Goal: Information Seeking & Learning: Learn about a topic

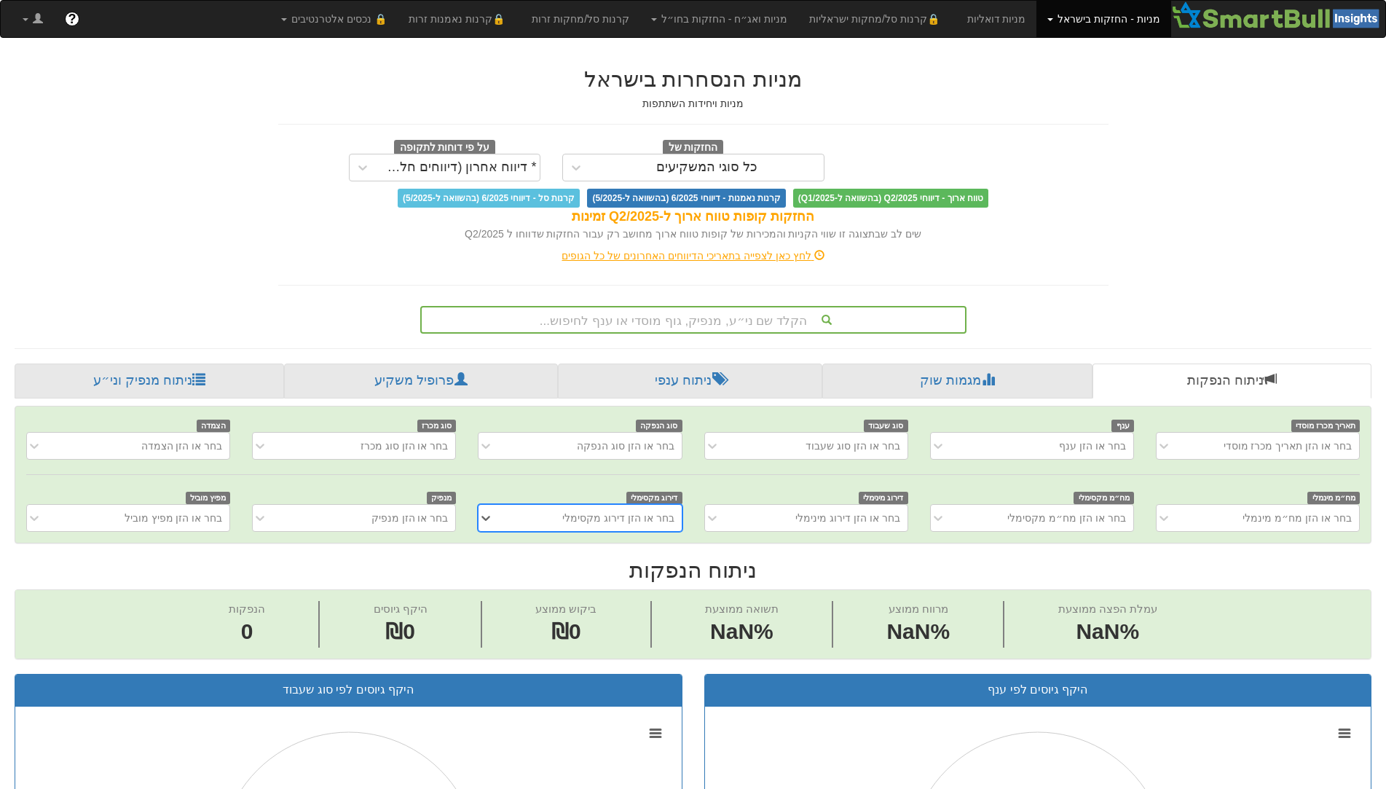
scroll to position [0, 12]
click at [760, 325] on div "הקלד שם ני״ע, מנפיק, גוף מוסדי או ענף לחיפוש..." at bounding box center [693, 319] width 543 height 25
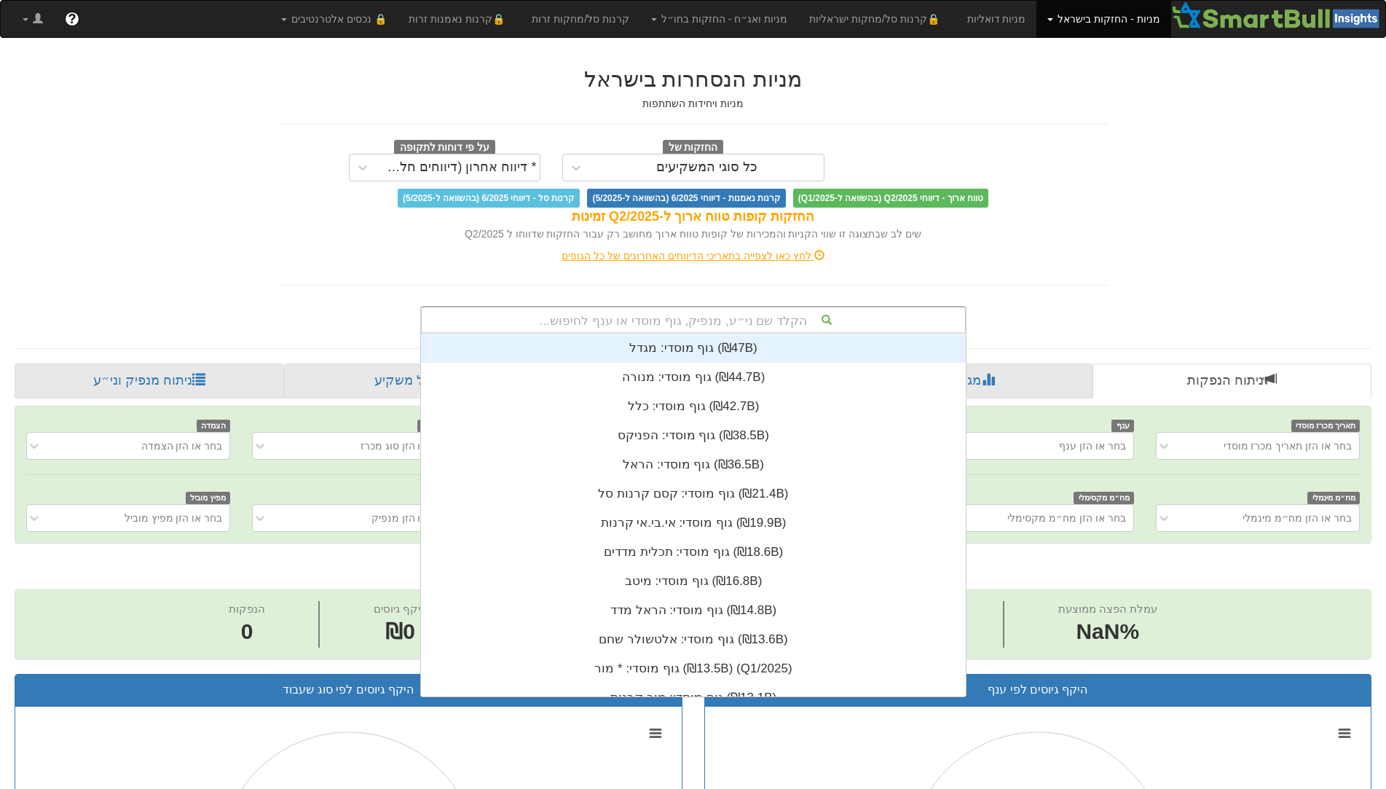
scroll to position [363, 0]
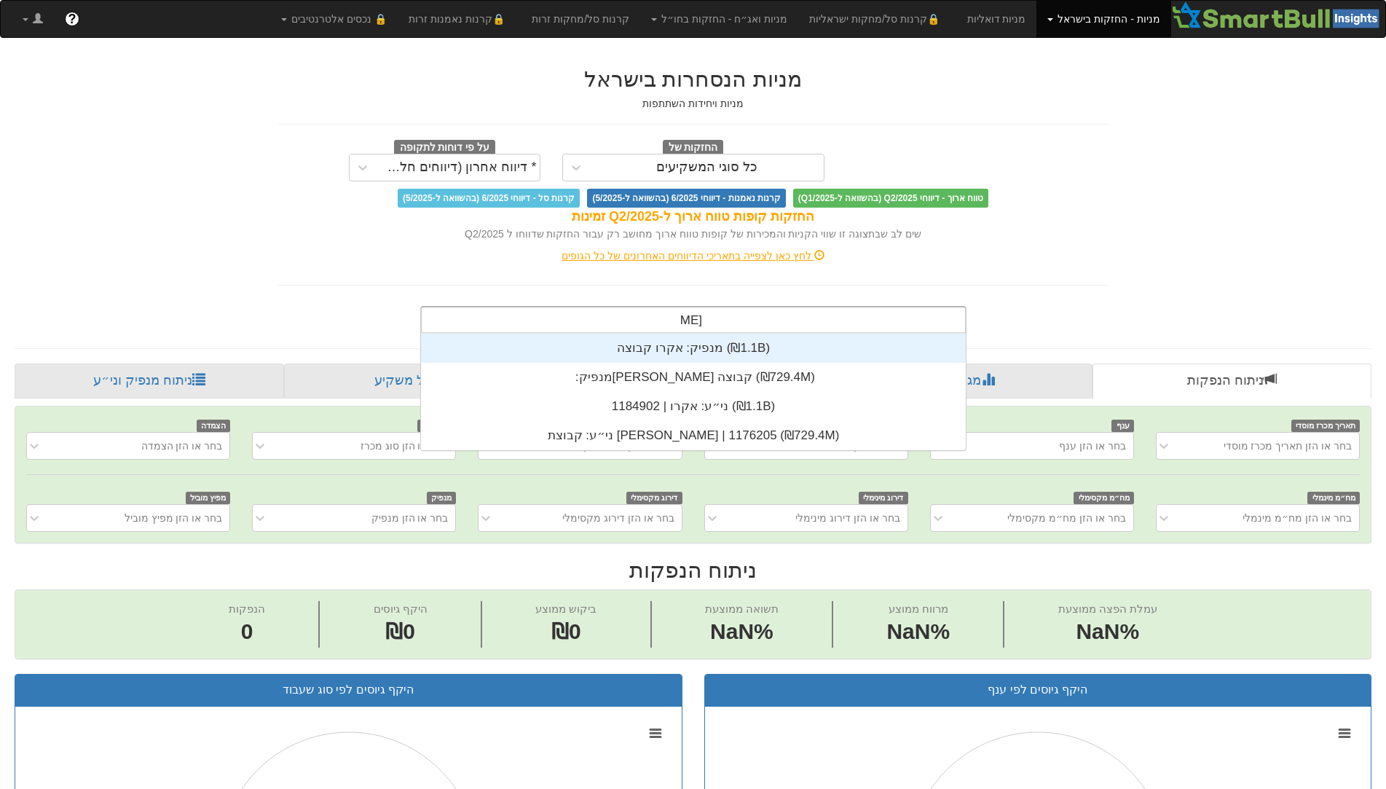
type input "[PERSON_NAME]"
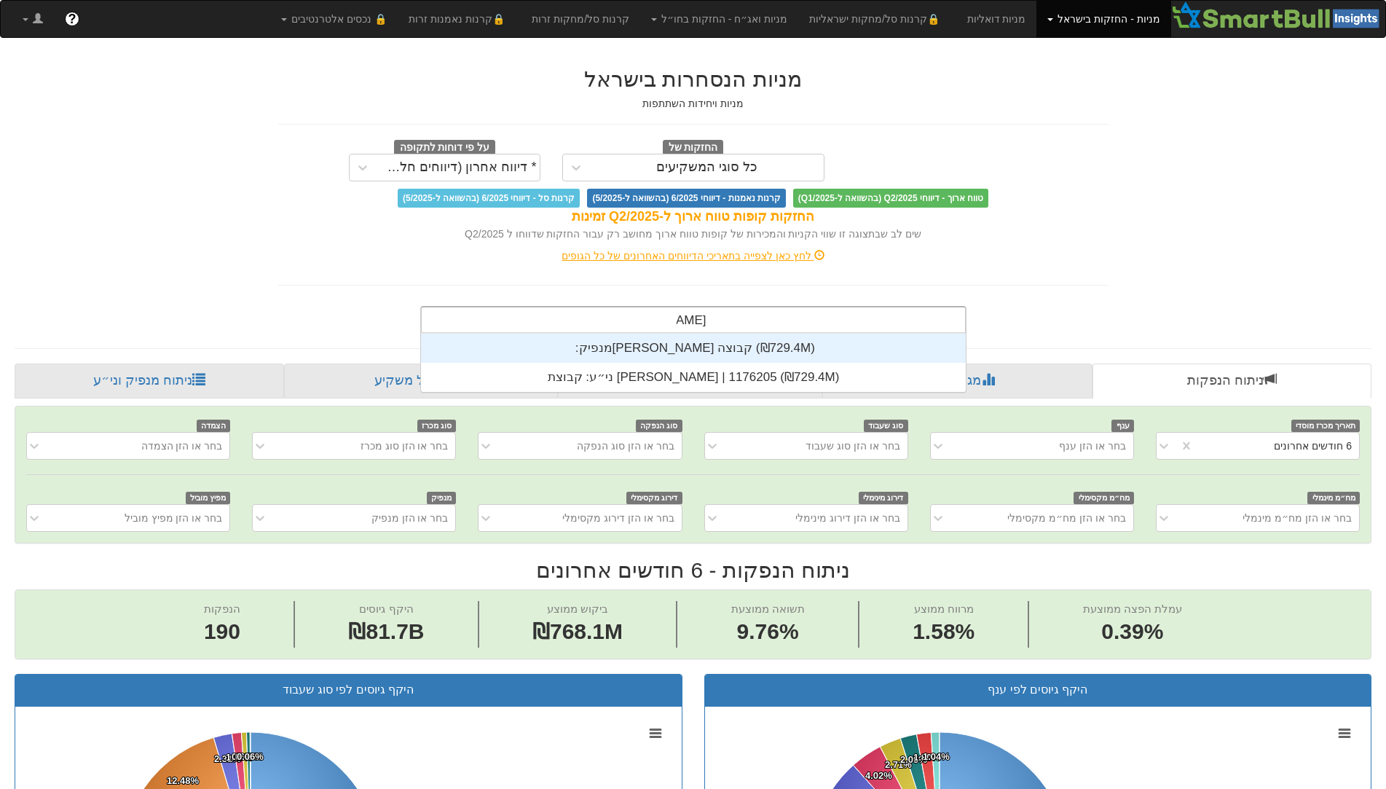
scroll to position [0, 0]
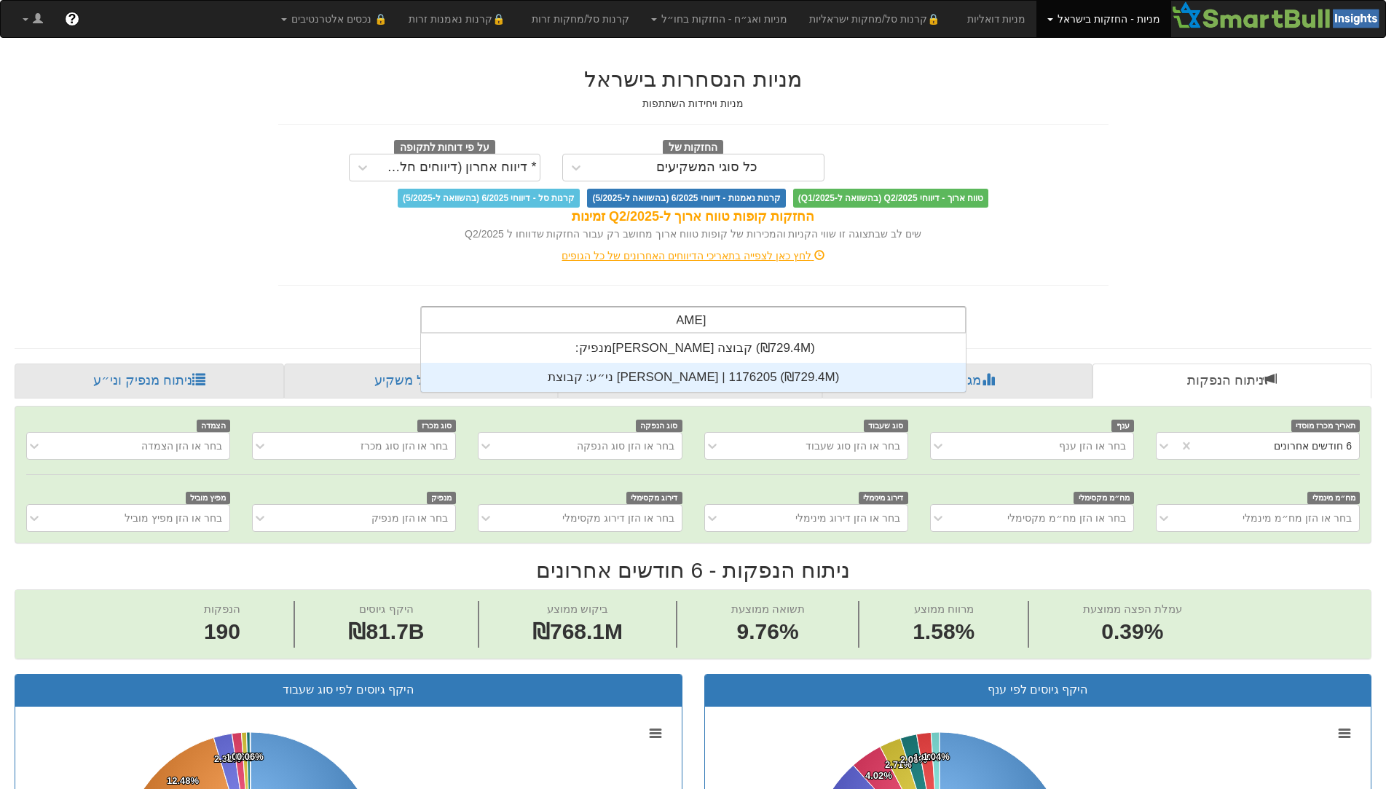
click at [714, 377] on div "ני״ע: ‏קבוצת [PERSON_NAME] | 1176205 ‎(₪729.4M)‎" at bounding box center [693, 377] width 545 height 29
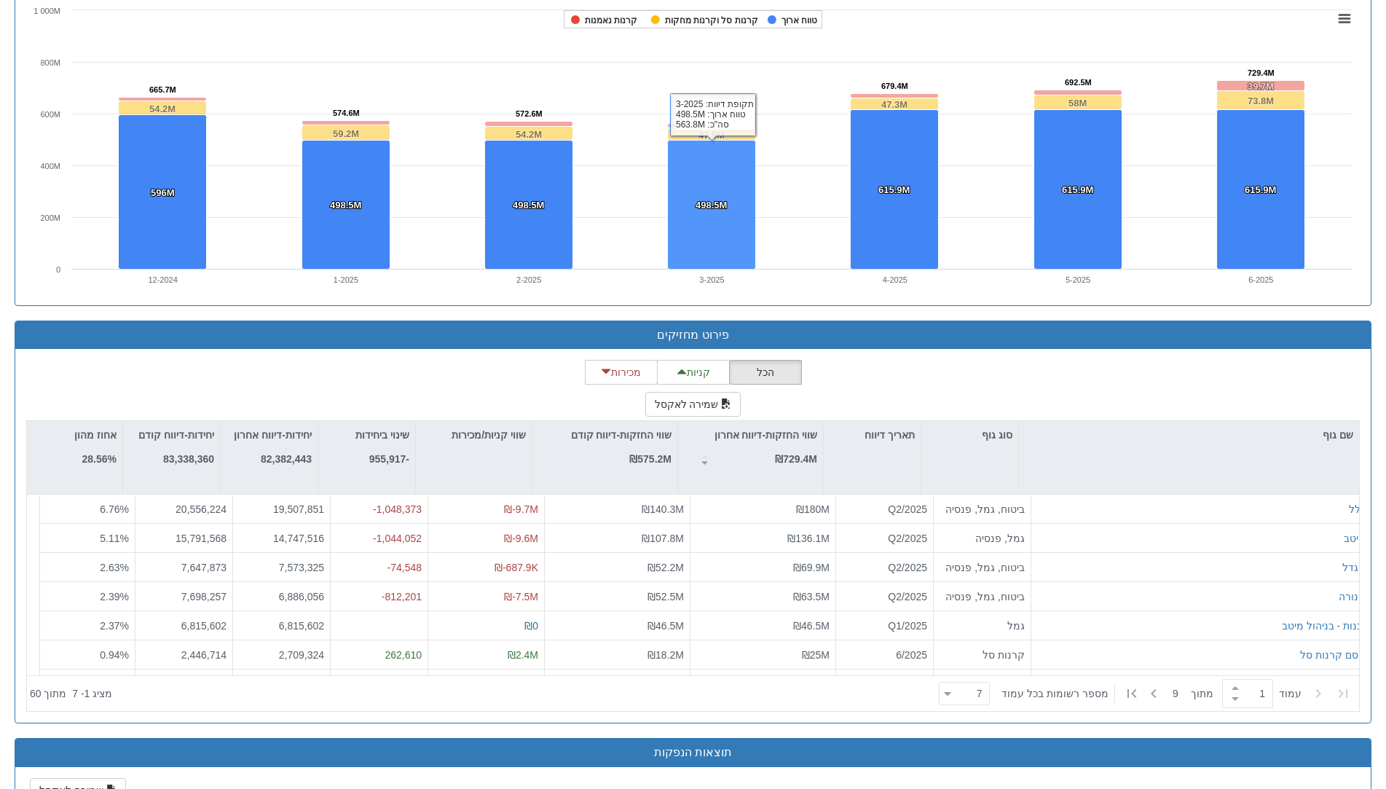
scroll to position [1058, 0]
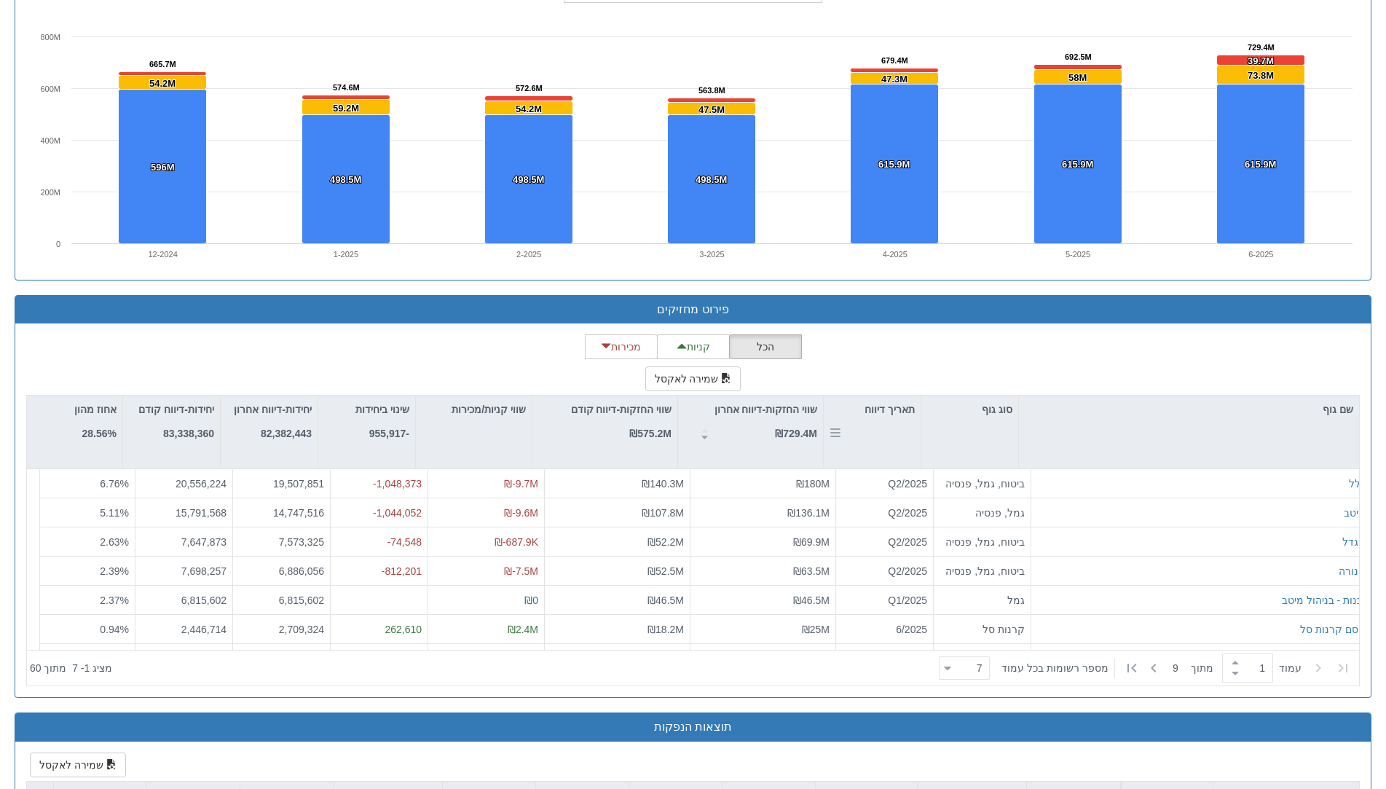
click at [882, 426] on div "תאריך דיווח" at bounding box center [872, 431] width 97 height 73
click at [1155, 668] on icon at bounding box center [1153, 667] width 17 height 17
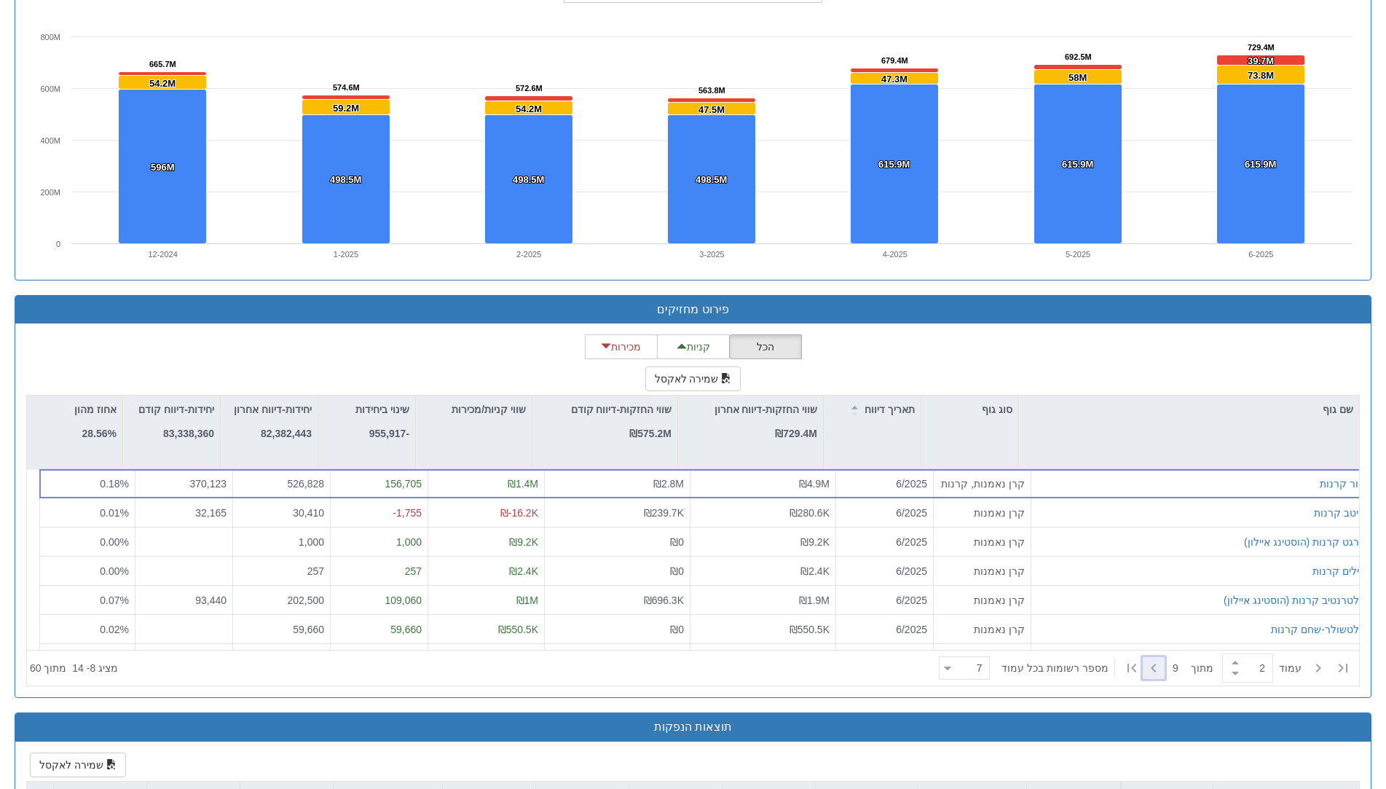
click at [1156, 668] on icon at bounding box center [1153, 667] width 17 height 17
click at [1153, 666] on icon at bounding box center [1153, 667] width 17 height 17
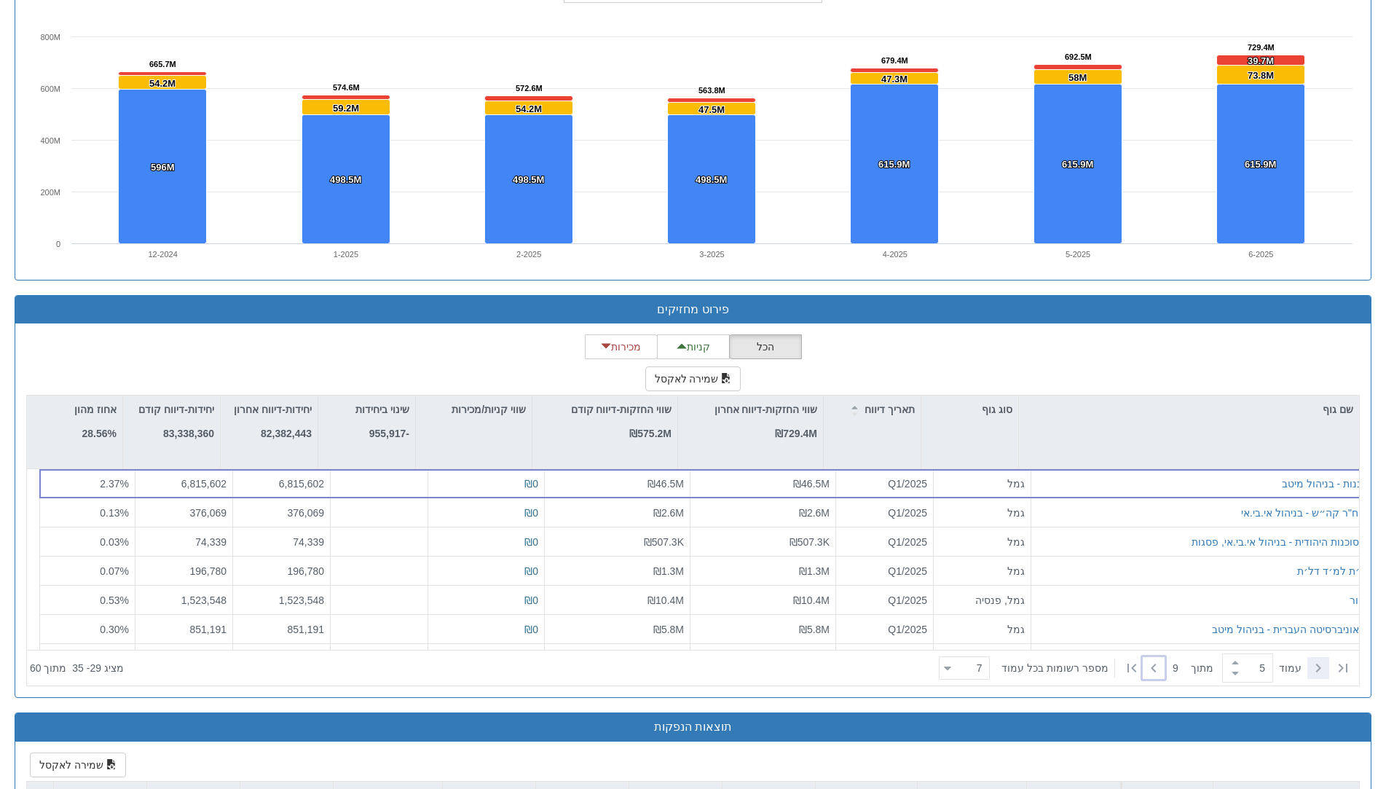
click at [1320, 667] on icon at bounding box center [1317, 667] width 17 height 17
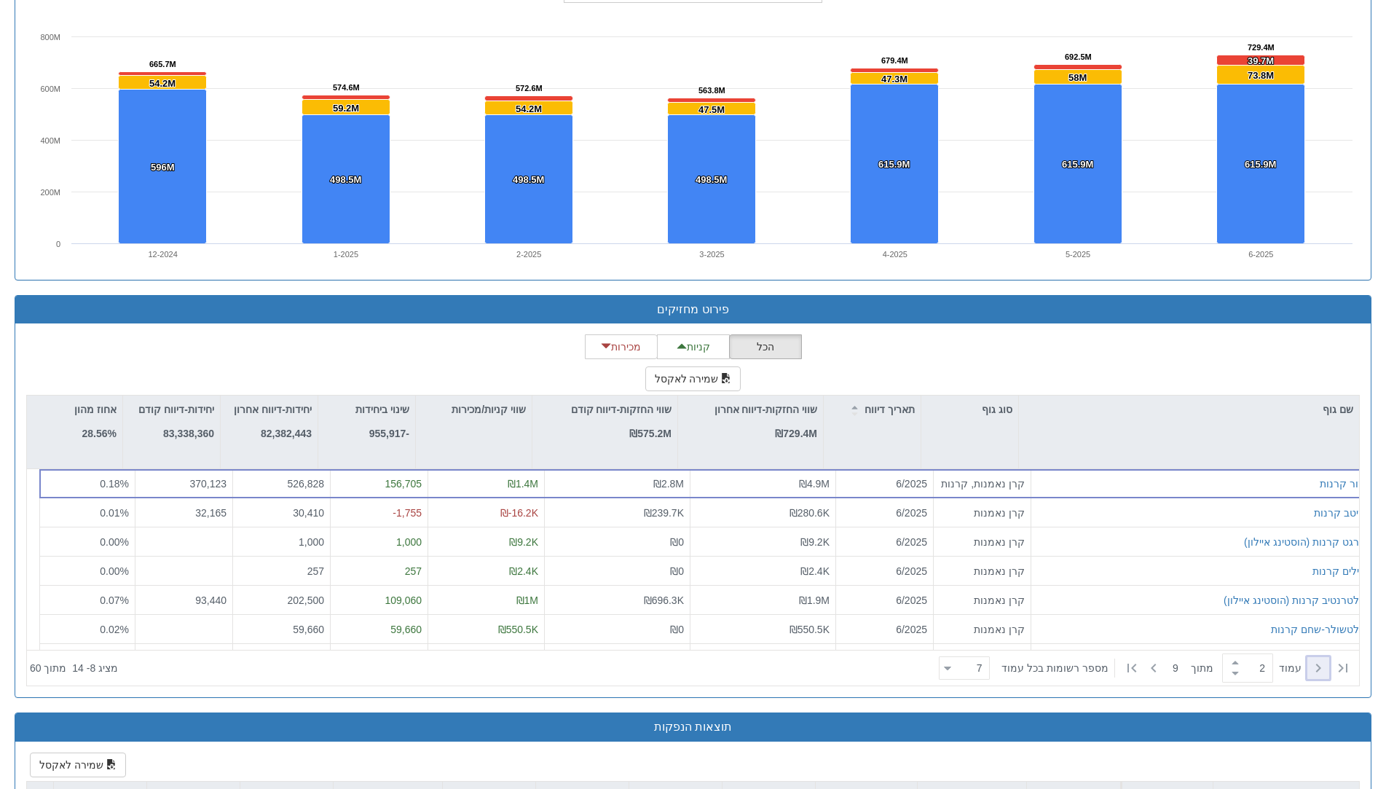
click at [1320, 667] on icon at bounding box center [1317, 667] width 17 height 17
type input "1"
